Goal: Navigation & Orientation: Find specific page/section

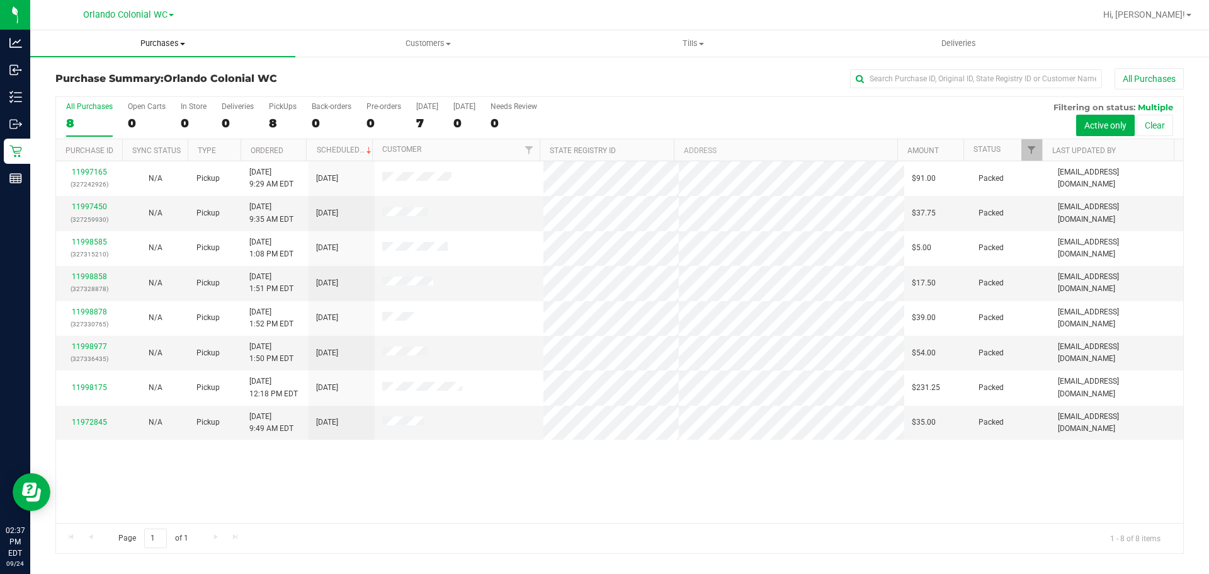
click at [176, 42] on span "Purchases" at bounding box center [162, 43] width 265 height 11
click at [132, 95] on li "Fulfillment" at bounding box center [162, 91] width 265 height 15
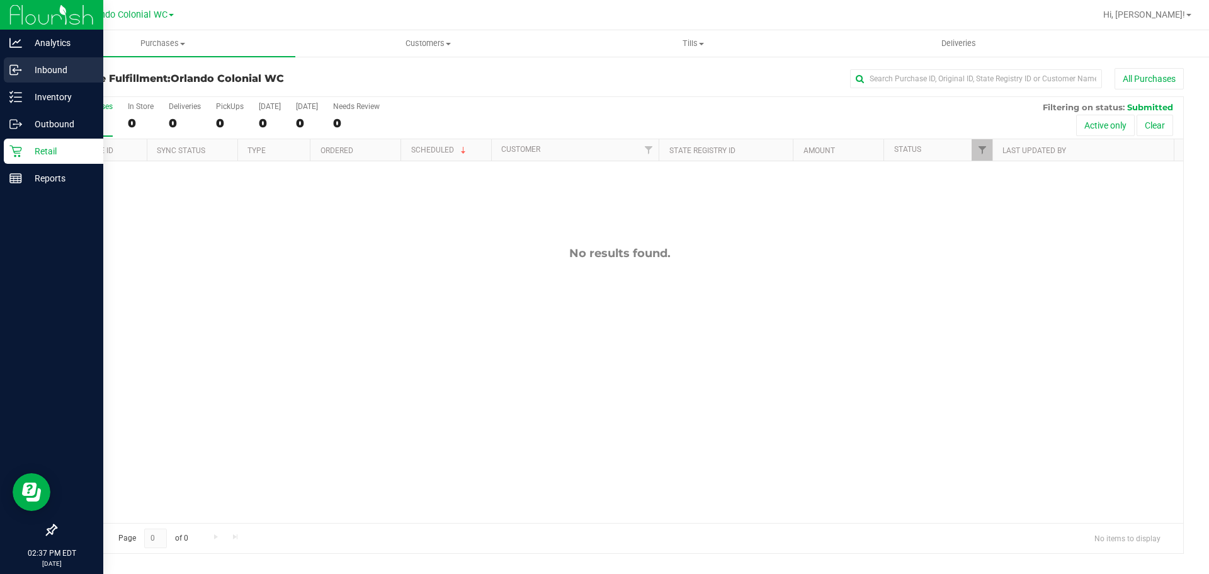
click at [25, 81] on div "Inbound" at bounding box center [54, 69] width 100 height 25
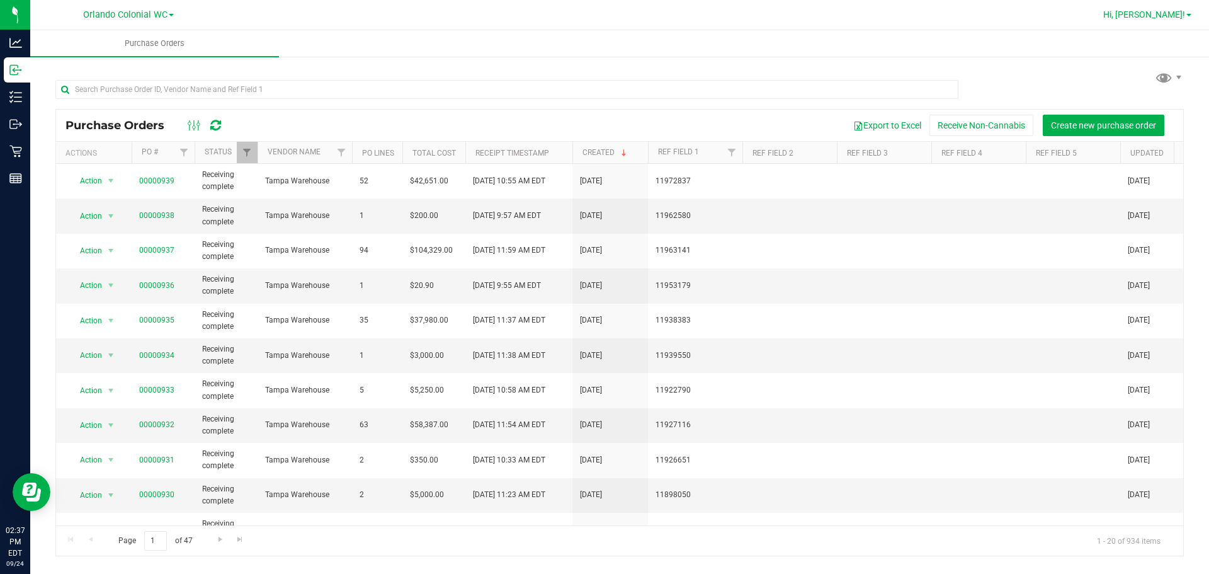
click at [1158, 10] on span "Hi, [PERSON_NAME]!" at bounding box center [1144, 14] width 82 height 10
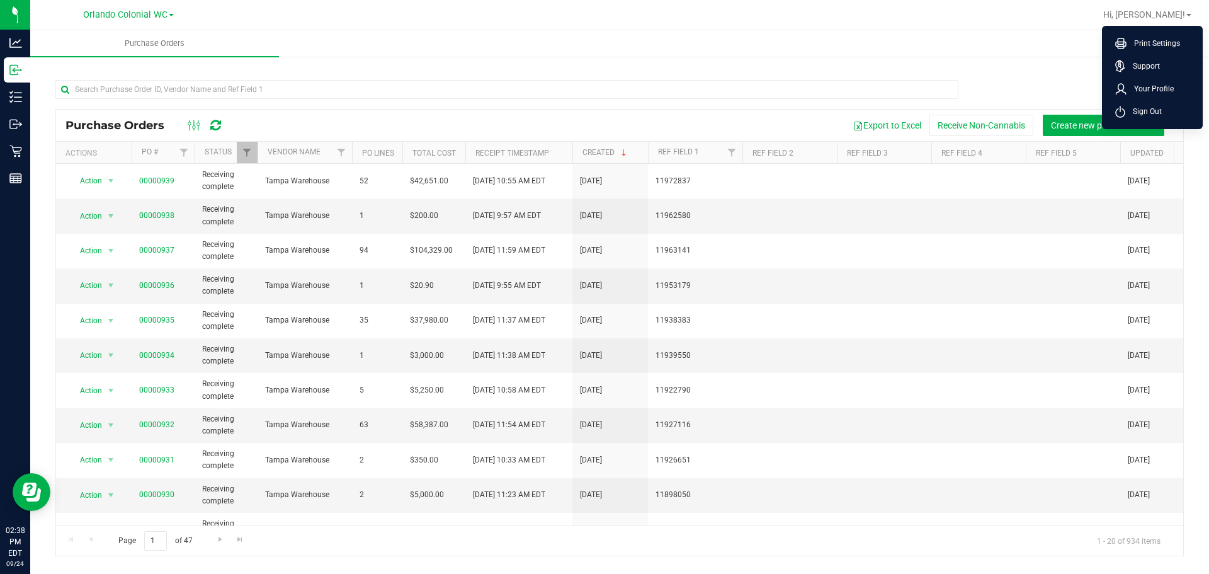
drag, startPoint x: 1161, startPoint y: 107, endPoint x: 1176, endPoint y: 81, distance: 30.5
click at [1160, 106] on span "Sign Out" at bounding box center [1143, 111] width 37 height 13
